Goal: Task Accomplishment & Management: Complete application form

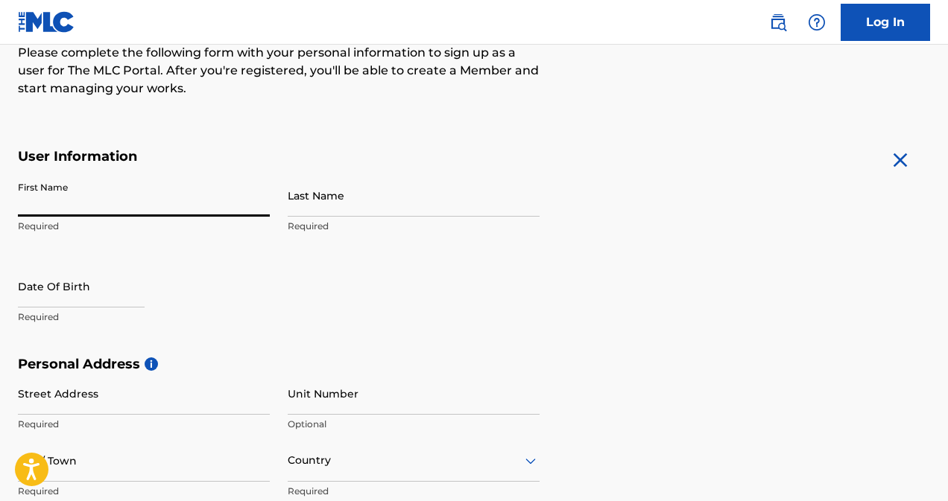
click at [79, 209] on input "First Name" at bounding box center [144, 195] width 252 height 42
type input "Osumune"
type input "[PERSON_NAME]"
type input "[GEOGRAPHIC_DATA]"
type input "30"
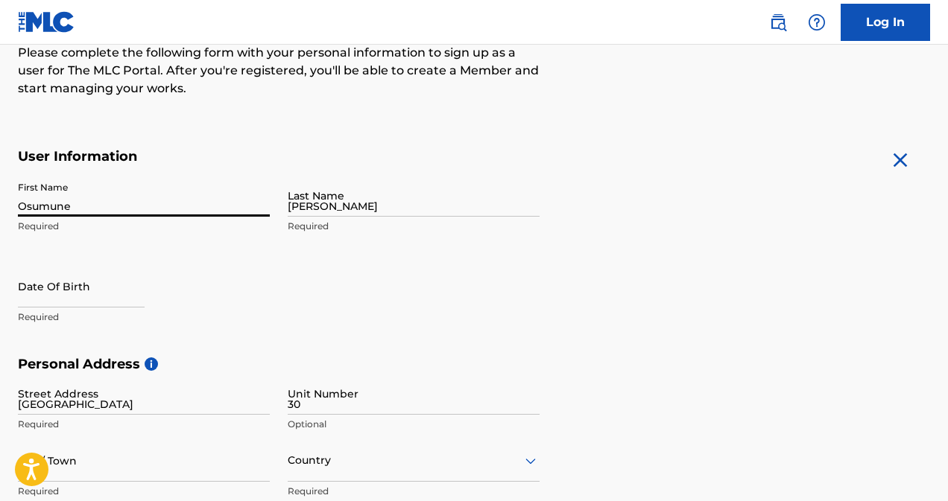
type input "ikeja"
type input "[GEOGRAPHIC_DATA]"
type input "100001"
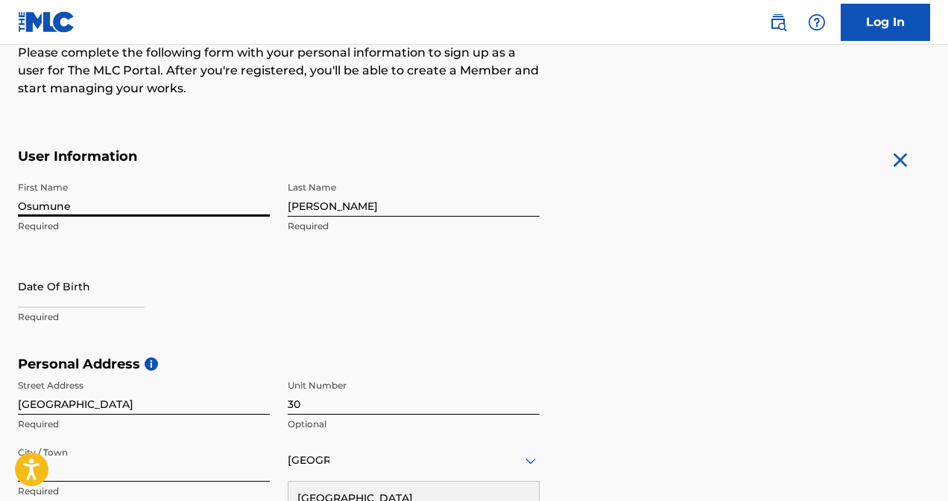
scroll to position [216, 0]
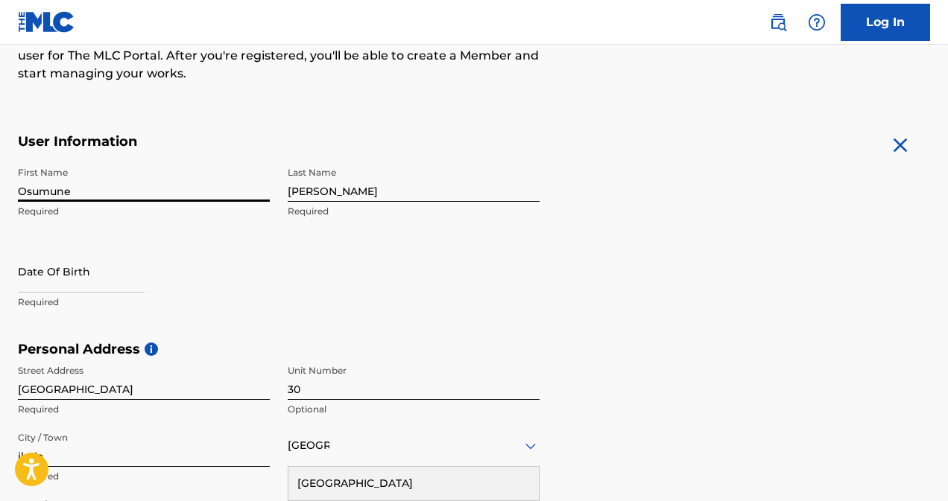
select select "7"
select select "2025"
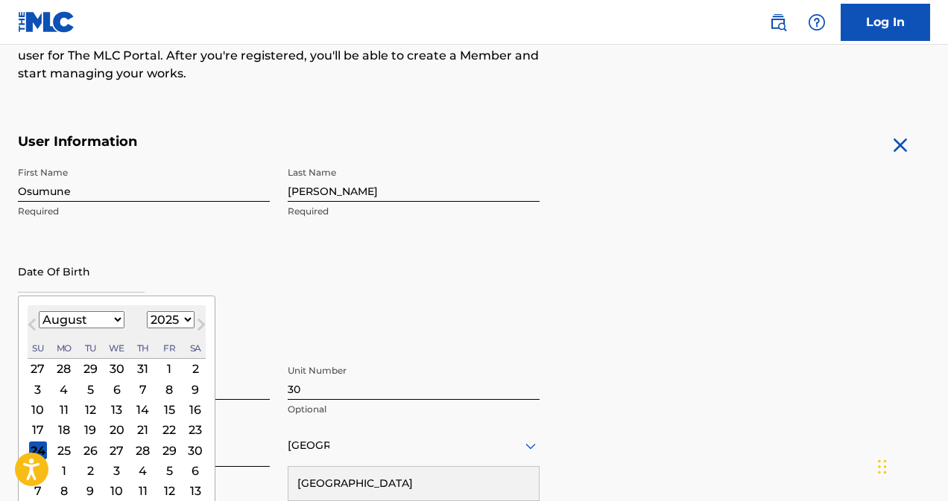
click at [91, 269] on input "text" at bounding box center [81, 271] width 127 height 42
click at [113, 317] on select "January February March April May June July August September October November De…" at bounding box center [82, 319] width 86 height 17
select select "0"
click at [39, 311] on select "January February March April May June July August September October November De…" at bounding box center [82, 319] width 86 height 17
click at [176, 323] on select "1899 1900 1901 1902 1903 1904 1905 1906 1907 1908 1909 1910 1911 1912 1913 1914…" at bounding box center [171, 319] width 48 height 17
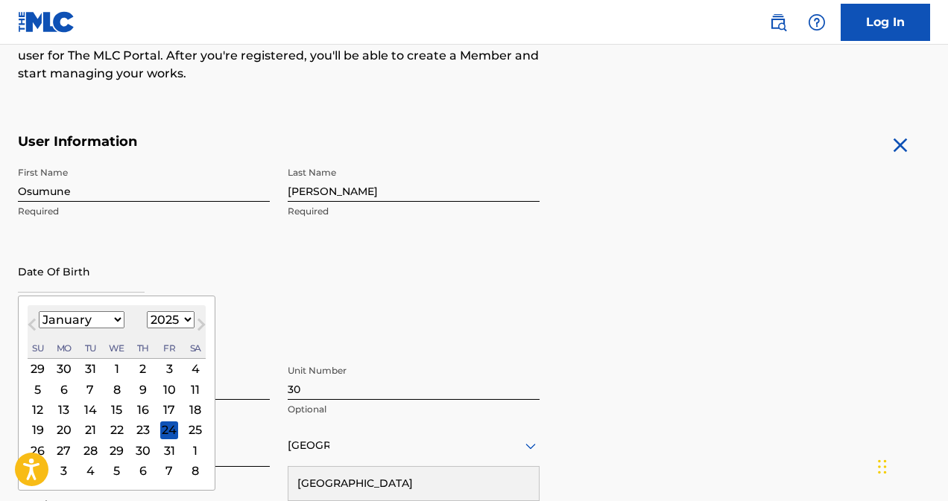
select select "1988"
click at [147, 311] on select "1899 1900 1901 1902 1903 1904 1905 1906 1907 1908 1909 1910 1911 1912 1913 1914…" at bounding box center [171, 319] width 48 height 17
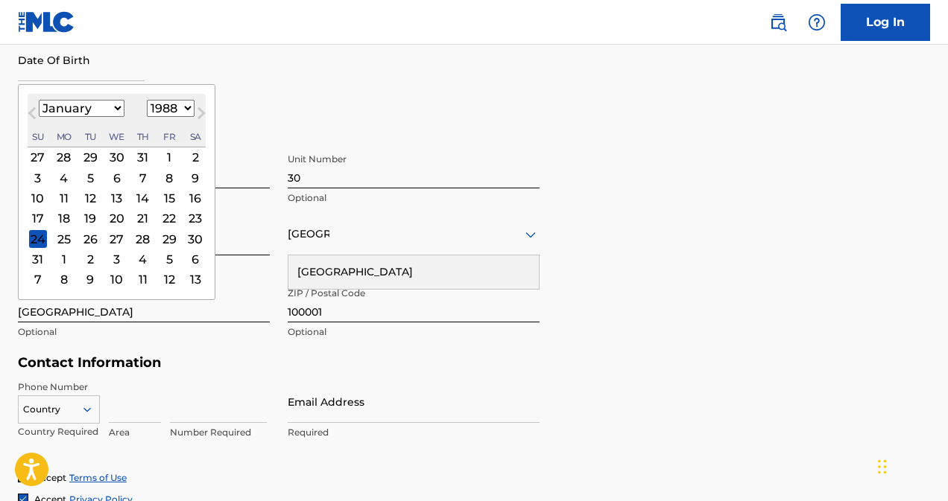
scroll to position [431, 0]
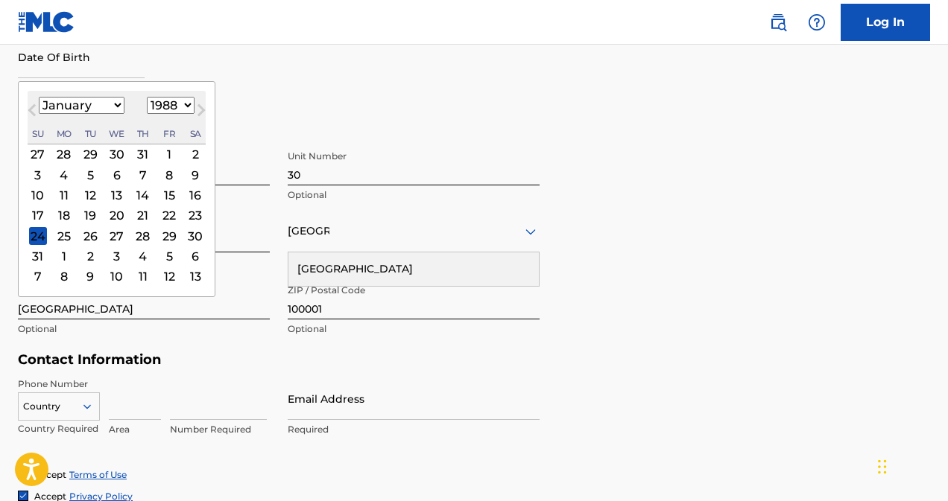
click at [91, 234] on div "26" at bounding box center [90, 236] width 18 height 18
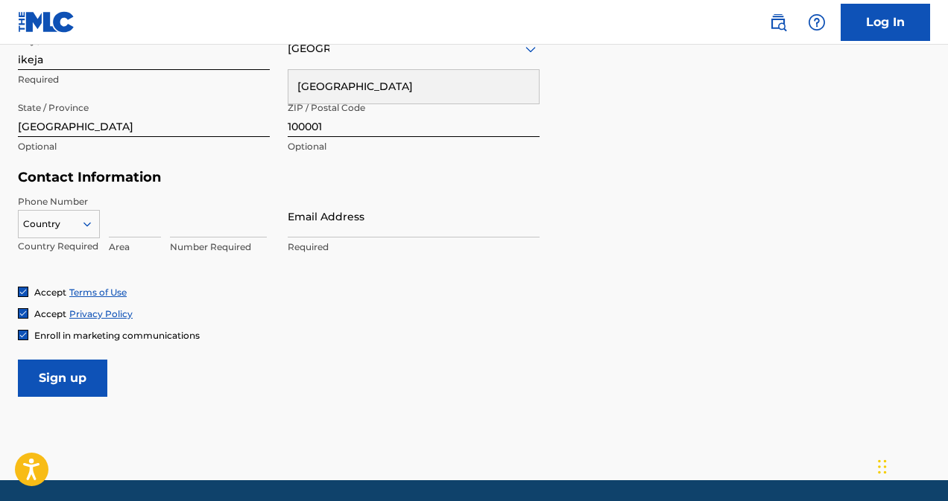
scroll to position [615, 0]
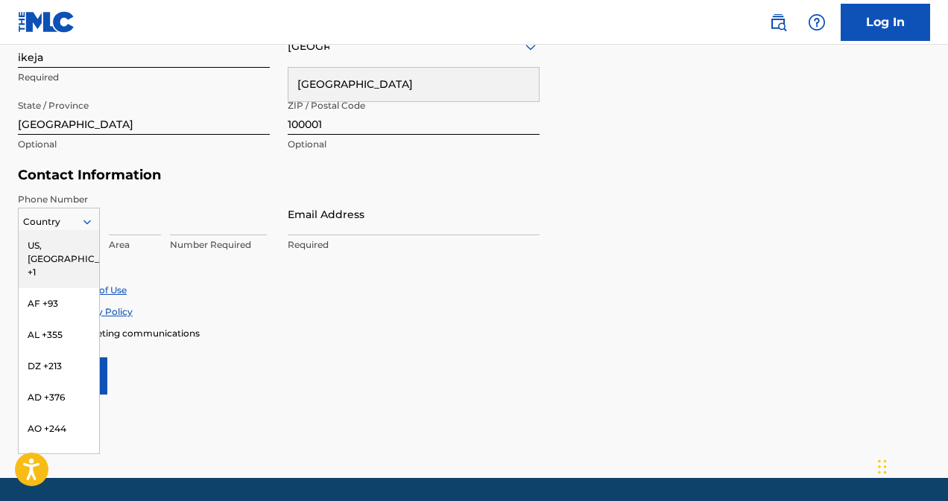
click at [90, 227] on icon at bounding box center [86, 221] width 13 height 13
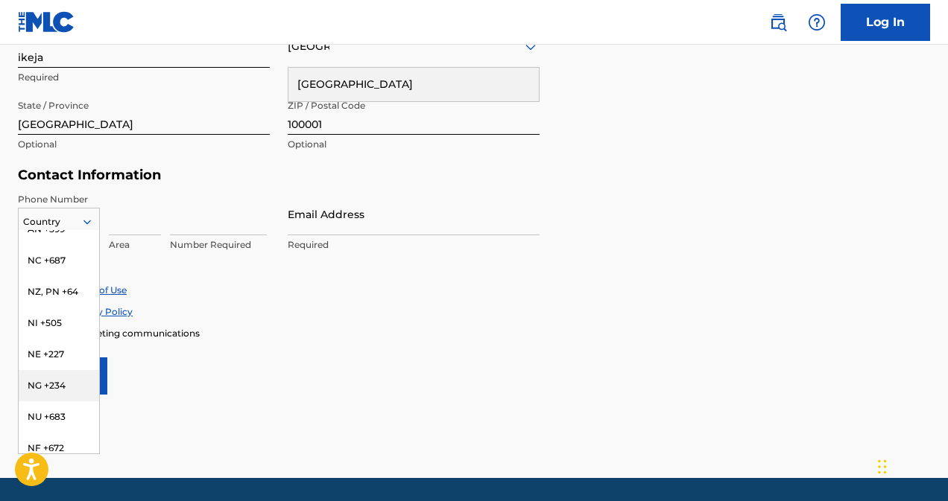
click at [59, 370] on div "NG +234" at bounding box center [59, 385] width 80 height 31
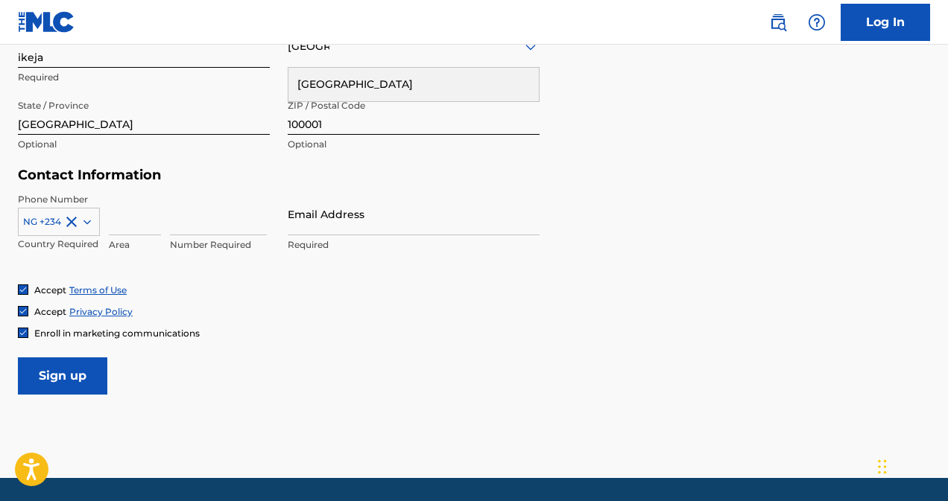
click at [127, 221] on input at bounding box center [135, 214] width 52 height 42
type input "080"
click at [206, 228] on input at bounding box center [218, 214] width 97 height 42
type input "63485204"
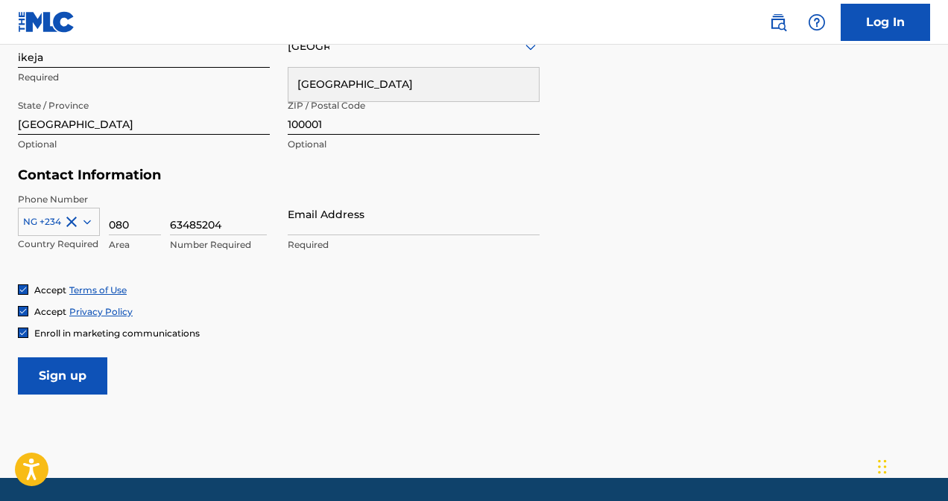
click at [316, 235] on div "Email Address Required" at bounding box center [414, 226] width 252 height 67
click at [326, 227] on input "Email Address" at bounding box center [414, 214] width 252 height 42
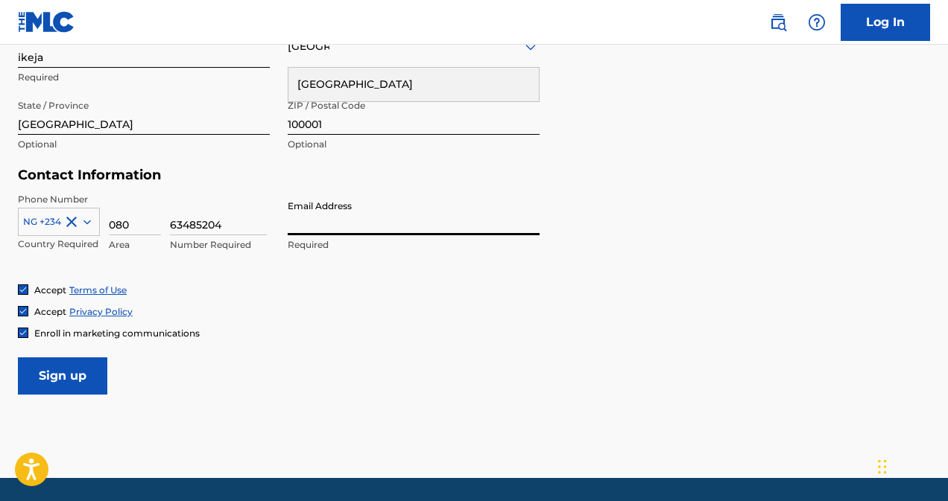
type input "[EMAIL_ADDRESS][DOMAIN_NAME]"
click at [92, 372] on input "Sign up" at bounding box center [62, 376] width 89 height 37
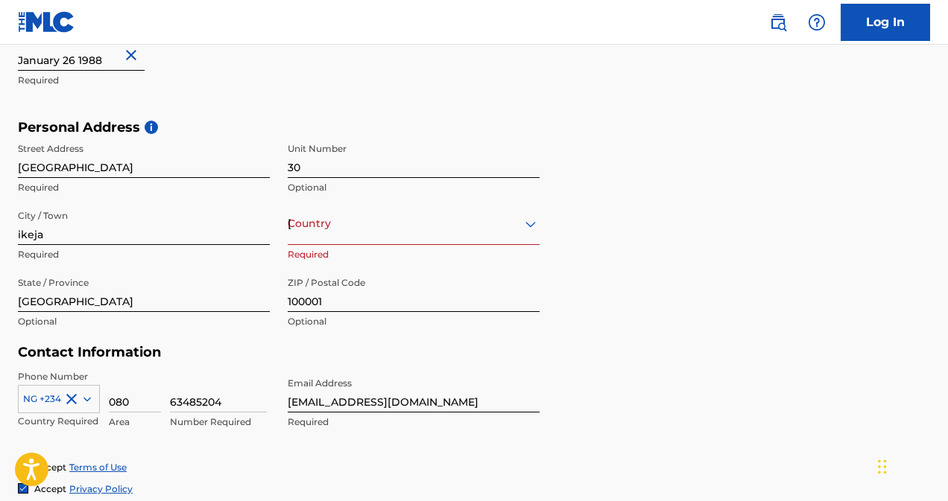
scroll to position [425, 0]
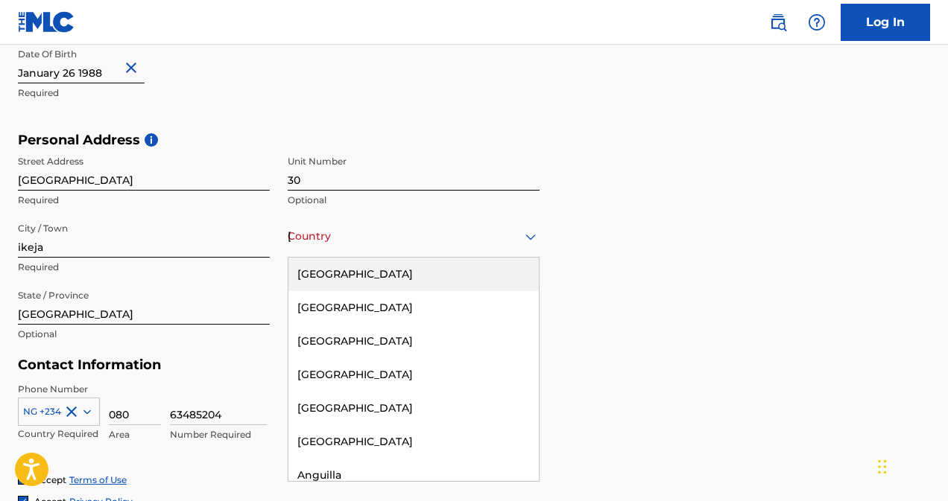
click at [495, 238] on div "[GEOGRAPHIC_DATA]" at bounding box center [414, 236] width 252 height 19
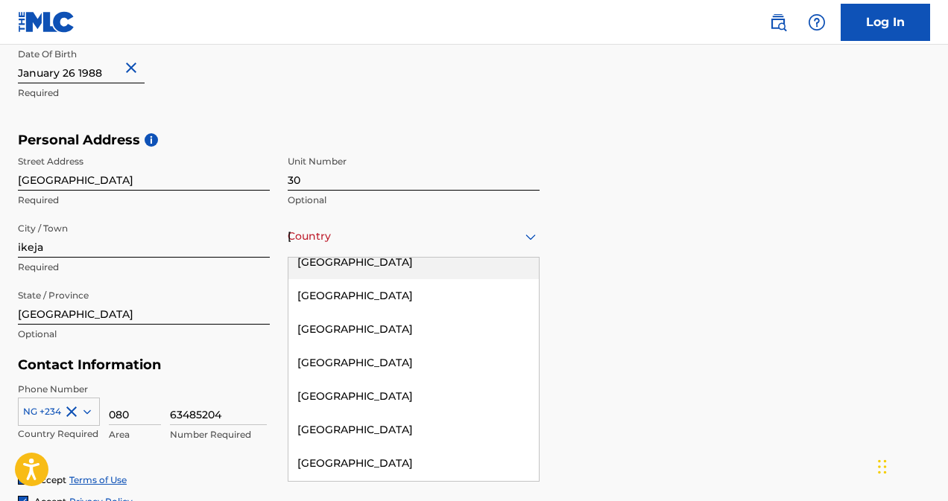
scroll to position [4813, 0]
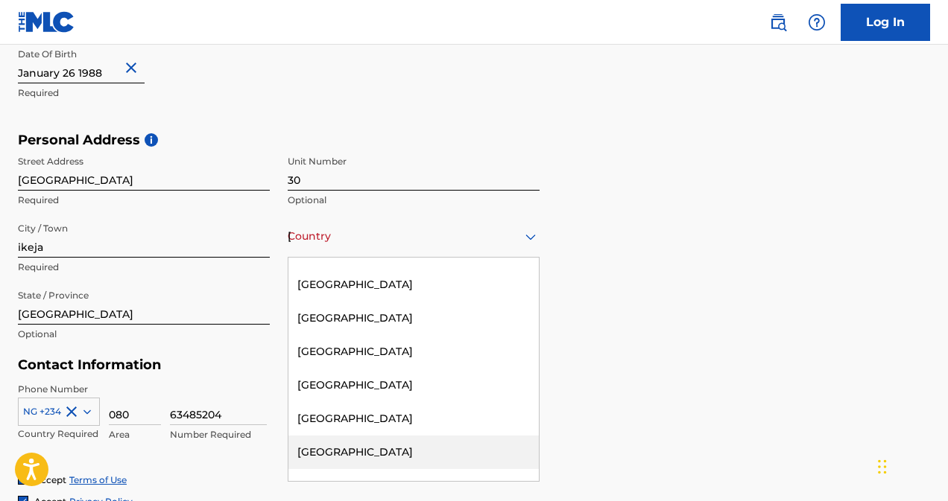
click at [322, 436] on div "[GEOGRAPHIC_DATA]" at bounding box center [413, 453] width 250 height 34
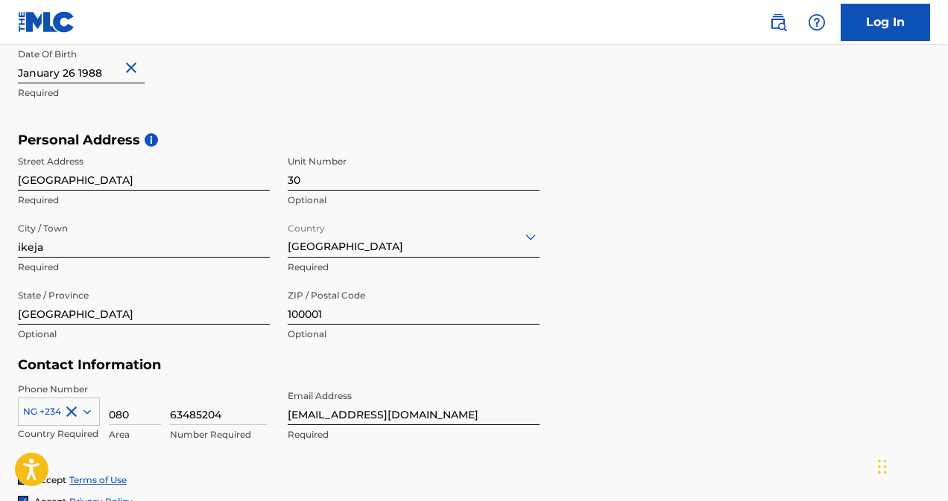
scroll to position [663, 0]
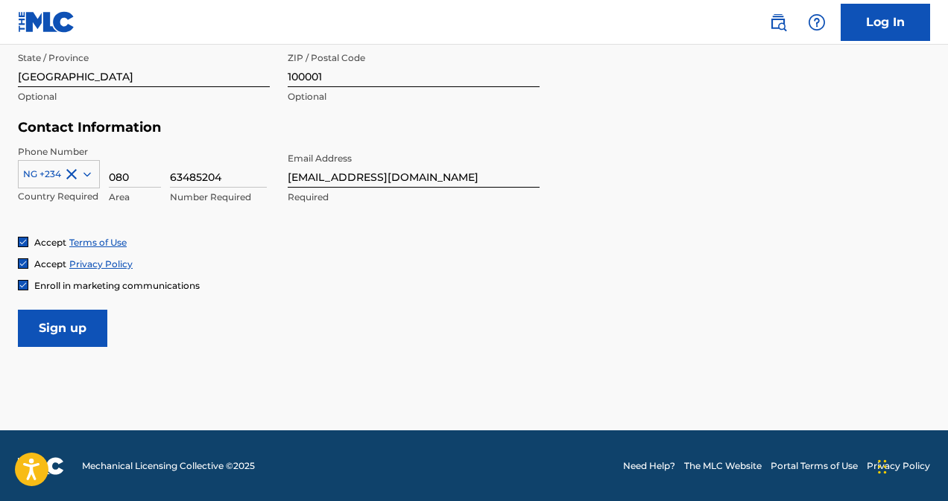
click at [94, 327] on input "Sign up" at bounding box center [62, 328] width 89 height 37
